Goal: Check status: Check status

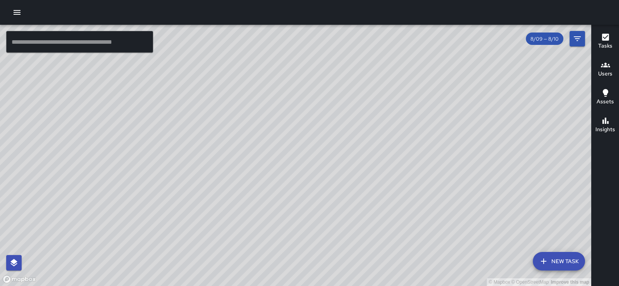
scroll to position [191, 0]
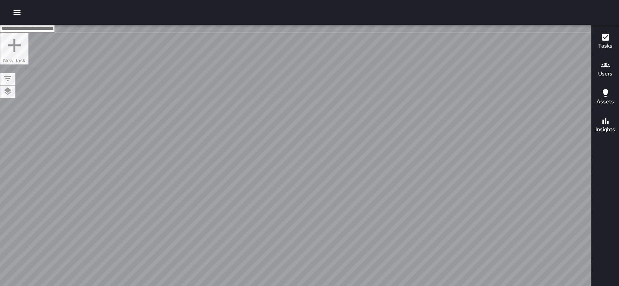
click at [612, 73] on h6 "Users" at bounding box center [605, 74] width 14 height 9
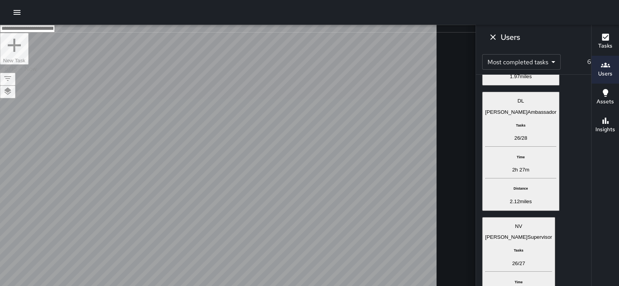
scroll to position [924, 0]
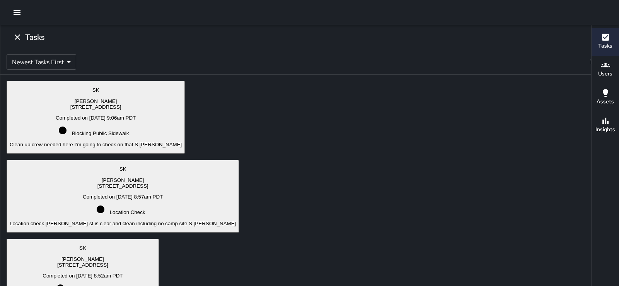
scroll to position [0, 0]
click at [257, 53] on div "SK SEAN KELLEY 1000 Howard Street Completed on 8/18/2025, 8:07am PDT Blocking P…" at bounding box center [218, 155] width 436 height 261
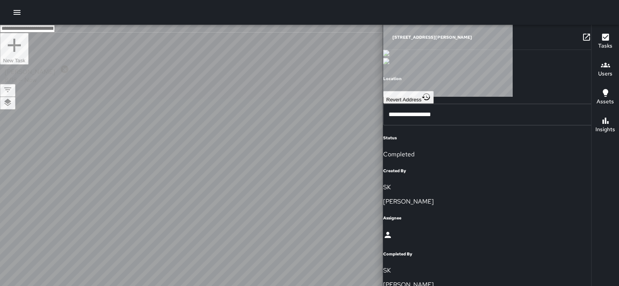
click at [247, 44] on div at bounding box center [218, 155] width 436 height 261
